Goal: Transaction & Acquisition: Download file/media

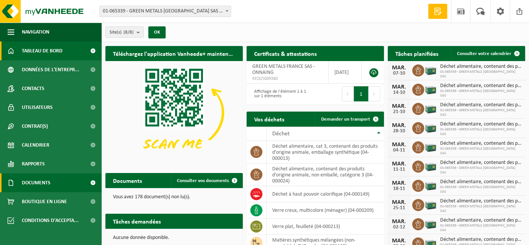
click at [80, 182] on link "Documents" at bounding box center [51, 182] width 102 height 19
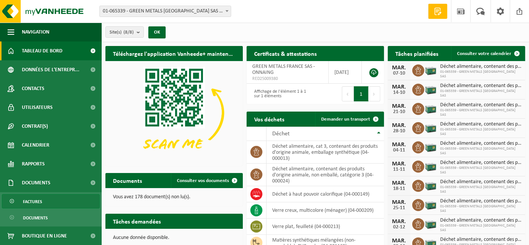
click at [61, 199] on link "Factures" at bounding box center [51, 201] width 98 height 14
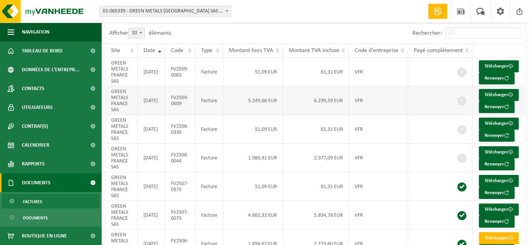
scroll to position [42, 0]
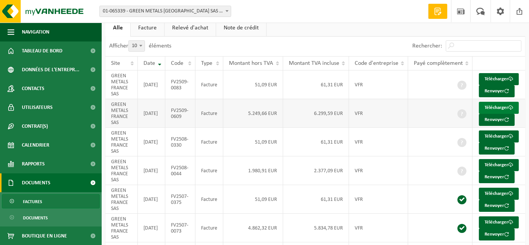
click at [490, 114] on link "Télécharger" at bounding box center [499, 108] width 40 height 12
click at [496, 79] on link "Télécharger" at bounding box center [499, 79] width 40 height 12
